Goal: Task Accomplishment & Management: Use online tool/utility

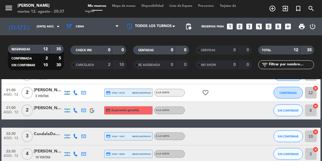
scroll to position [197, 0]
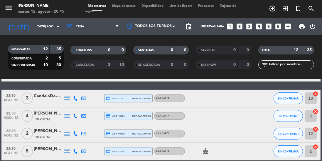
click at [0, 34] on div "[DATE] [DATE] ago. arrow_drop_down Todos los servicios Cena Cena Todos los serv…" at bounding box center [161, 27] width 322 height 18
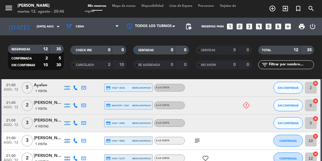
scroll to position [96, 0]
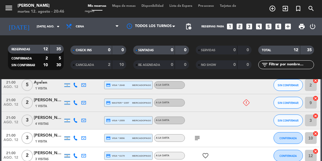
click at [196, 134] on icon "subject" at bounding box center [197, 137] width 7 height 7
click at [223, 131] on div "subject Mesa adentro" at bounding box center [209, 137] width 49 height 17
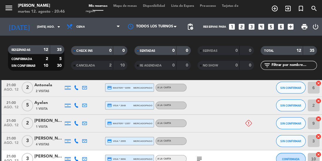
scroll to position [77, 0]
click at [34, 24] on input "[DATE] ago." at bounding box center [55, 26] width 43 height 9
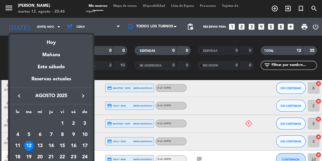
click at [39, 144] on div "13" at bounding box center [40, 144] width 10 height 10
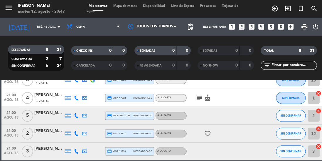
scroll to position [96, 0]
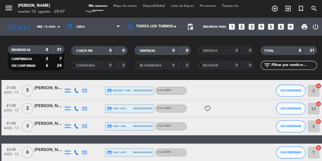
click at [34, 30] on input "mié. 13 ago." at bounding box center [55, 26] width 43 height 9
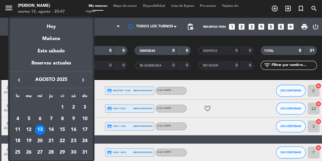
click at [28, 126] on div "12" at bounding box center [29, 128] width 10 height 10
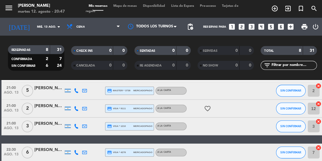
type input "[DATE] ago."
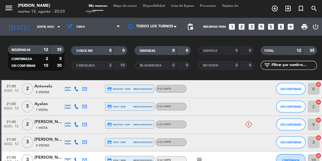
scroll to position [75, 0]
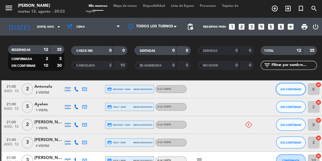
click at [286, 88] on span "SIN CONFIRMAR" at bounding box center [288, 88] width 21 height 3
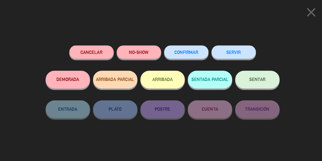
click at [255, 80] on span "SENTAR" at bounding box center [255, 78] width 16 height 5
